Goal: Information Seeking & Learning: Learn about a topic

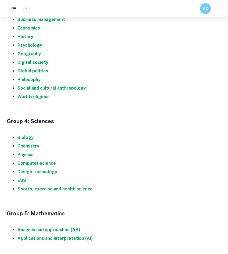
scroll to position [436, 0]
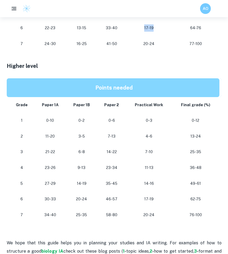
scroll to position [432, 0]
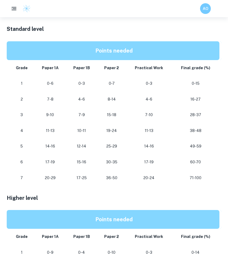
scroll to position [281, 0]
